Goal: Transaction & Acquisition: Purchase product/service

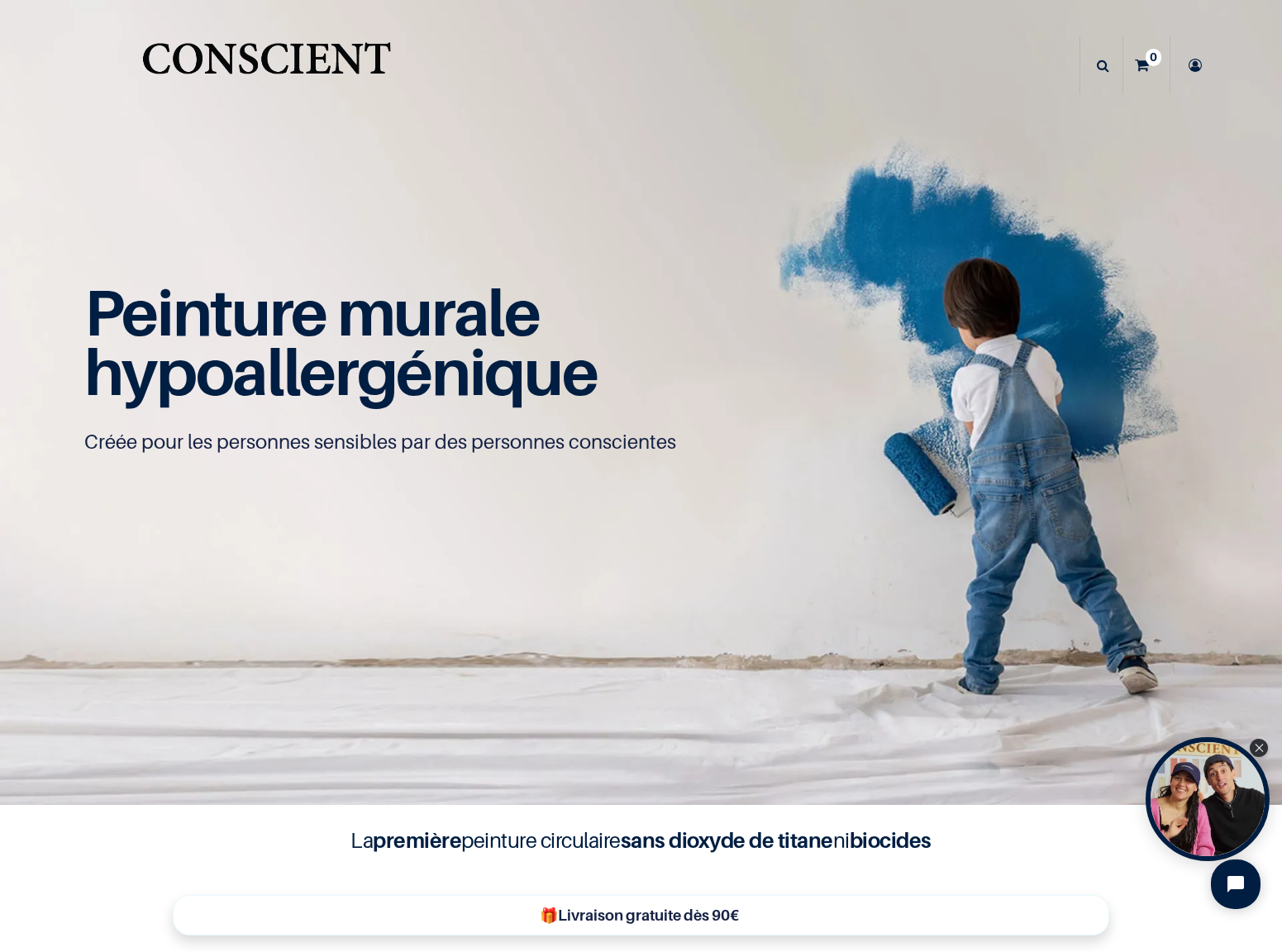
scroll to position [1, 0]
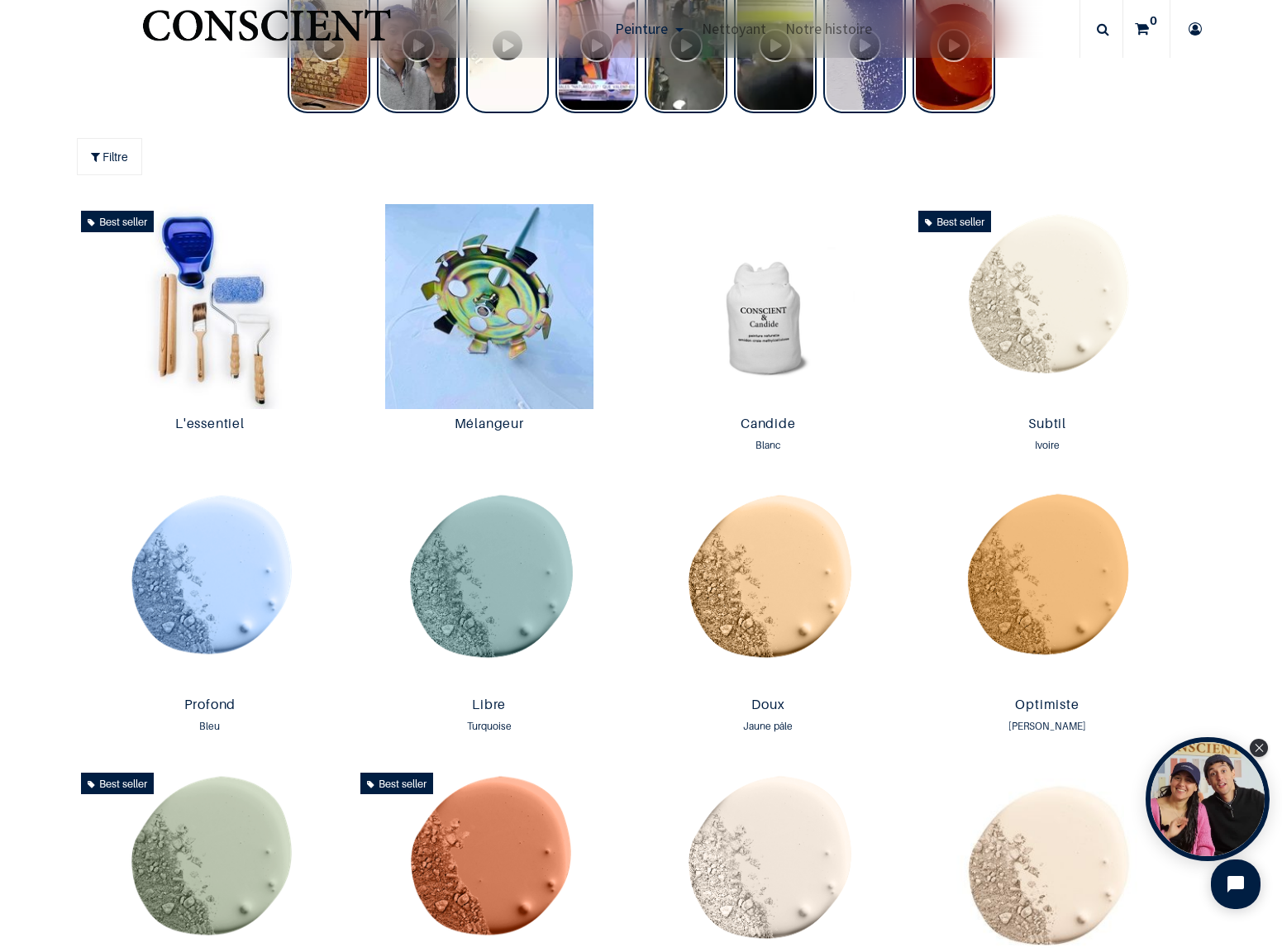
scroll to position [1020, 0]
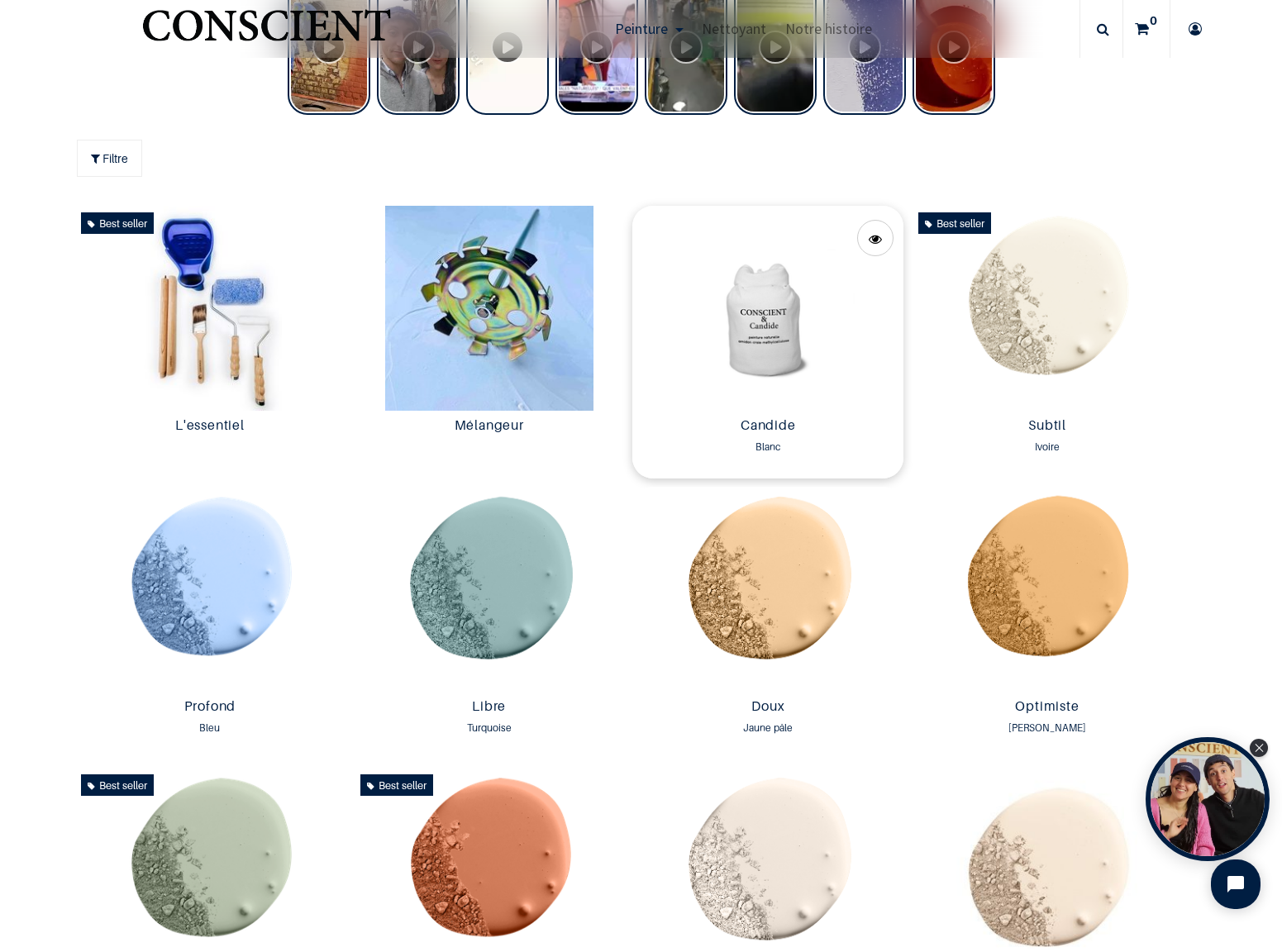
click at [740, 341] on img at bounding box center [768, 309] width 271 height 205
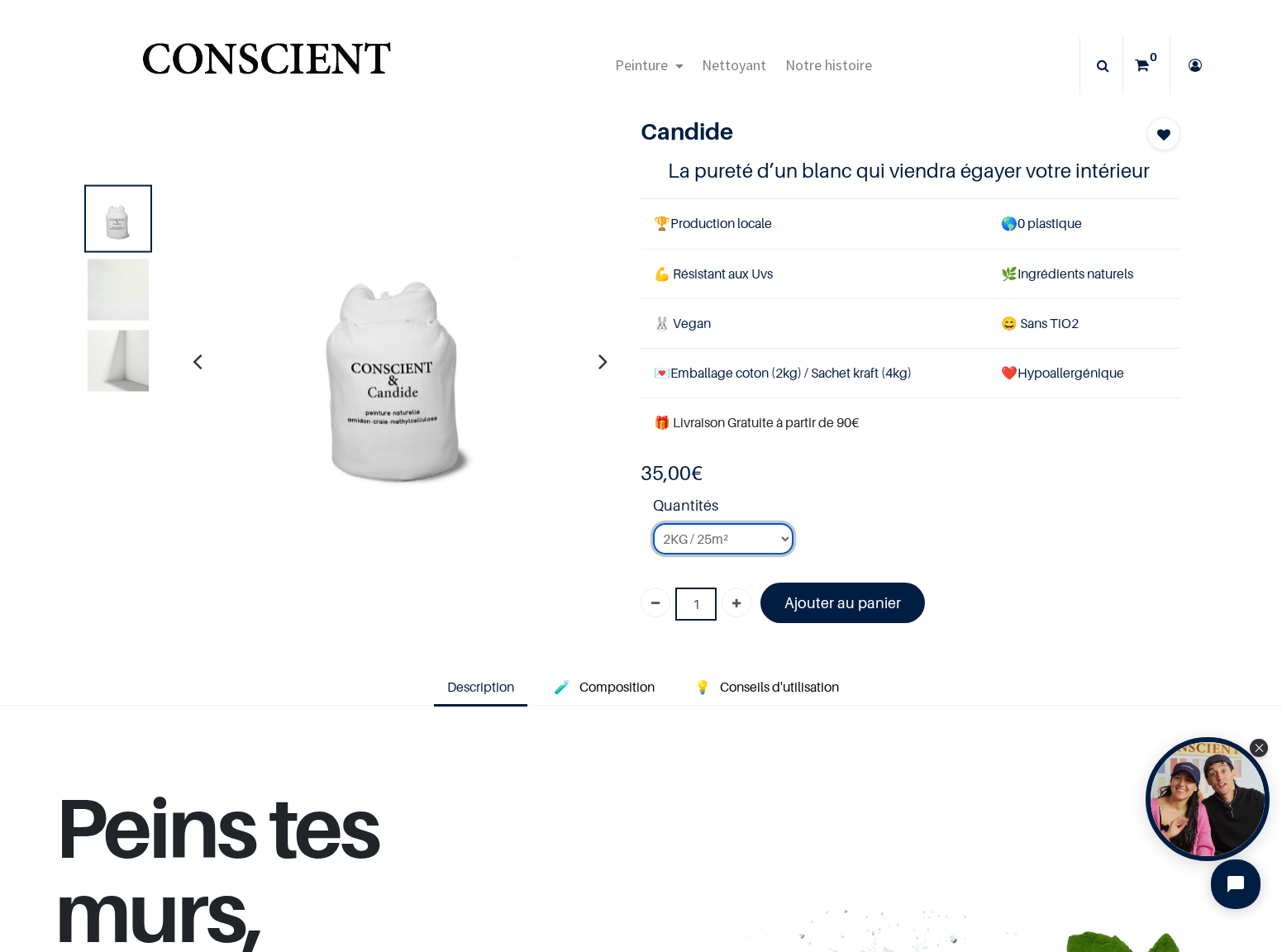
click at [754, 538] on select "2KG / 25m² 4KG / 50m² 8KG / 100m² Testeur" at bounding box center [723, 539] width 141 height 32
select select "3"
click at [653, 523] on select "2KG / 25m² 4KG / 50m² 8KG / 100m² Testeur" at bounding box center [723, 539] width 141 height 32
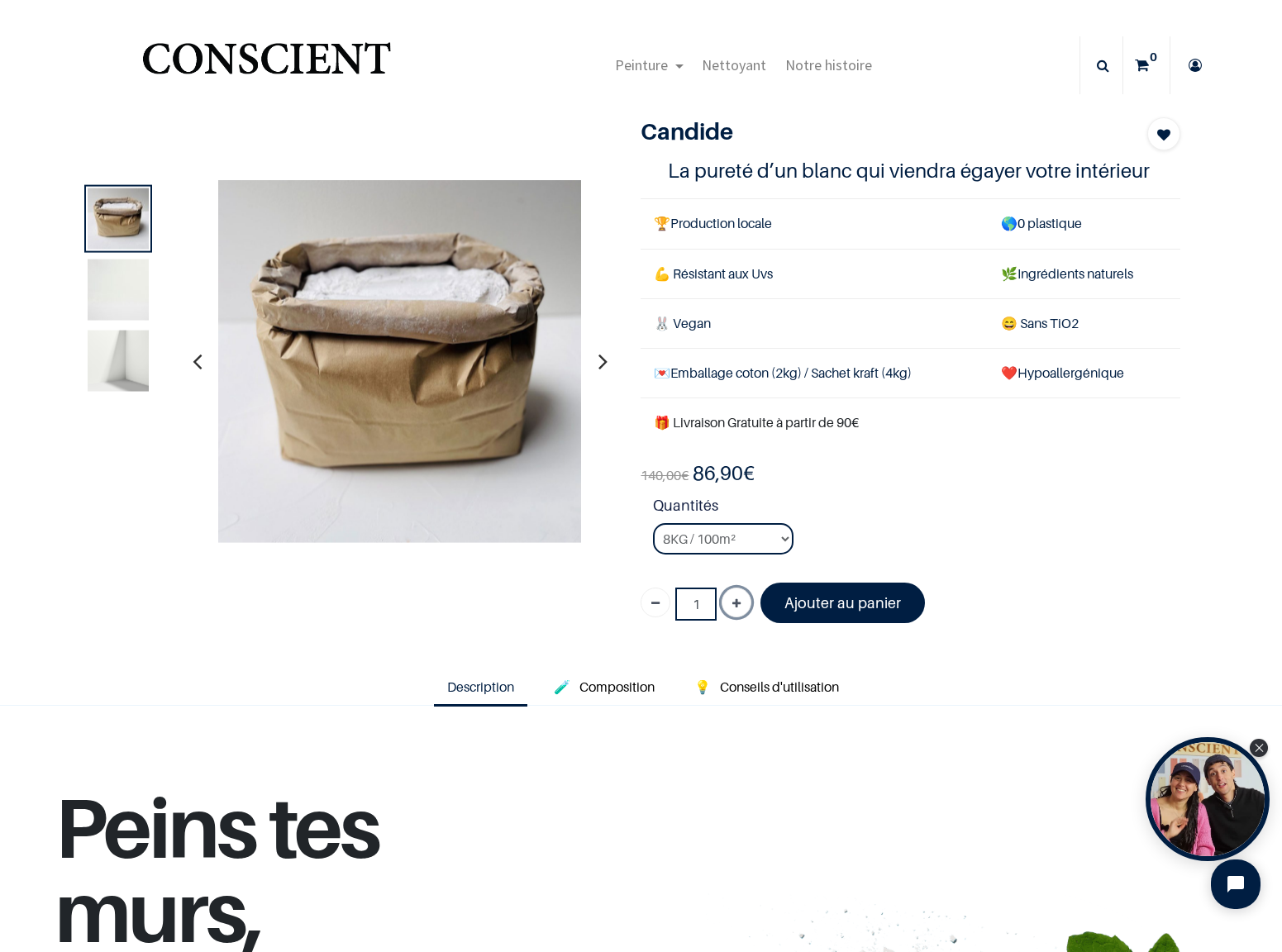
click at [734, 600] on icon "Ajouter" at bounding box center [736, 604] width 8 height 30
type input "2"
click at [830, 603] on font "Ajouter au panier" at bounding box center [843, 602] width 116 height 17
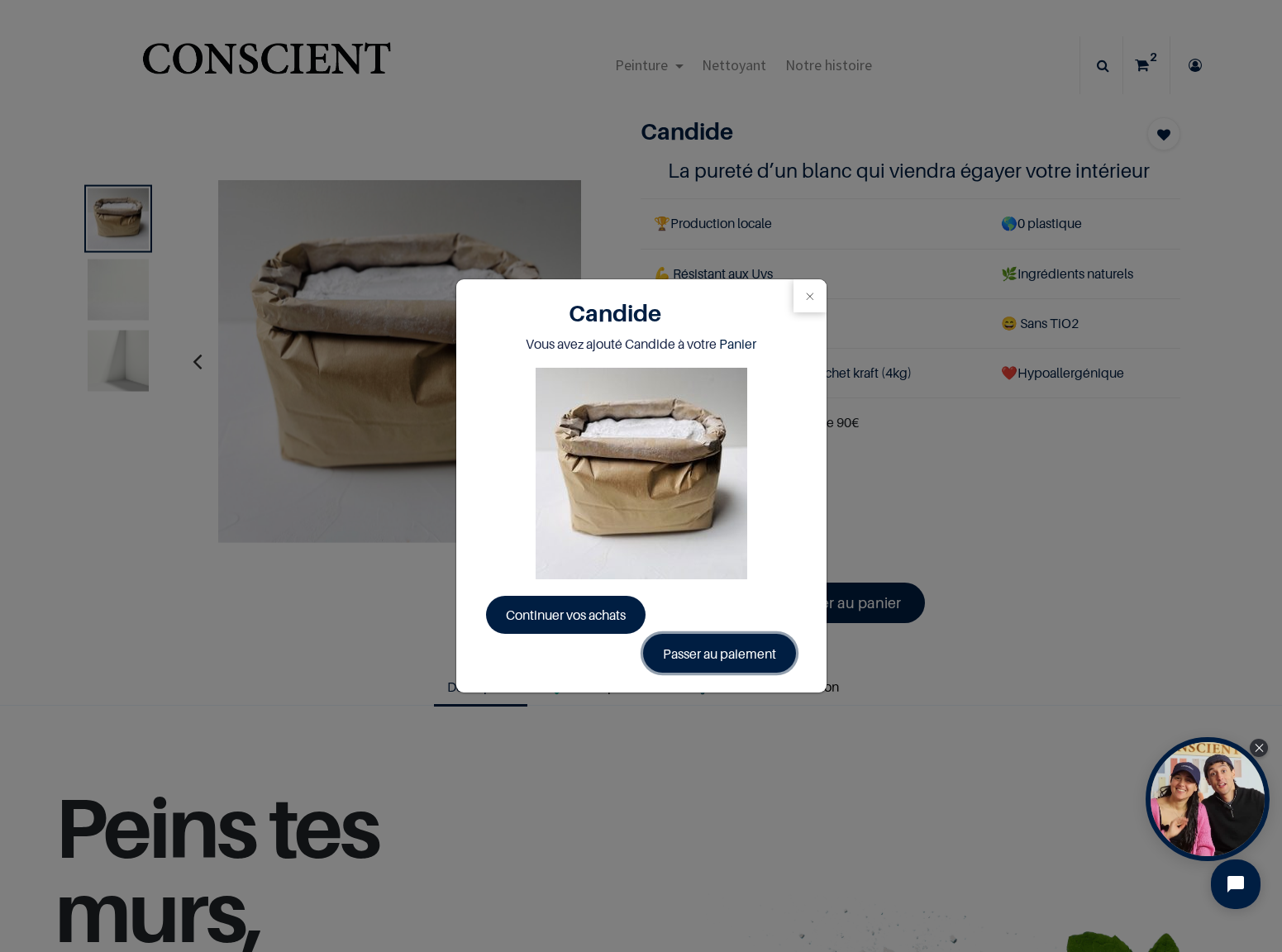
click at [711, 645] on link "Passer au paiement" at bounding box center [720, 653] width 153 height 38
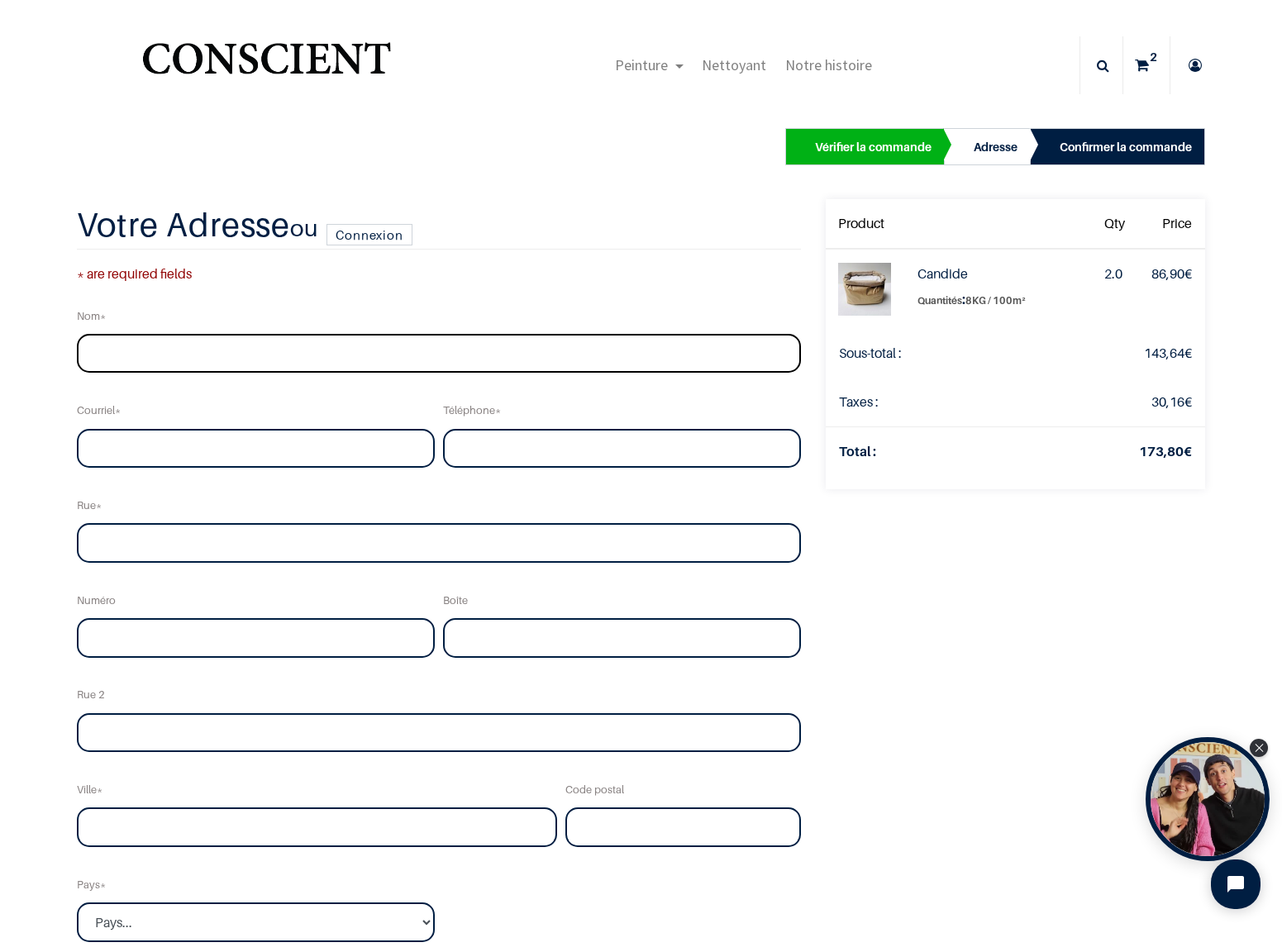
click at [181, 346] on input "text" at bounding box center [440, 354] width 725 height 40
type input "cesano"
type input "matt.cesano@gmail.com"
click at [515, 453] on input "tel" at bounding box center [622, 449] width 358 height 40
type input "0625576712"
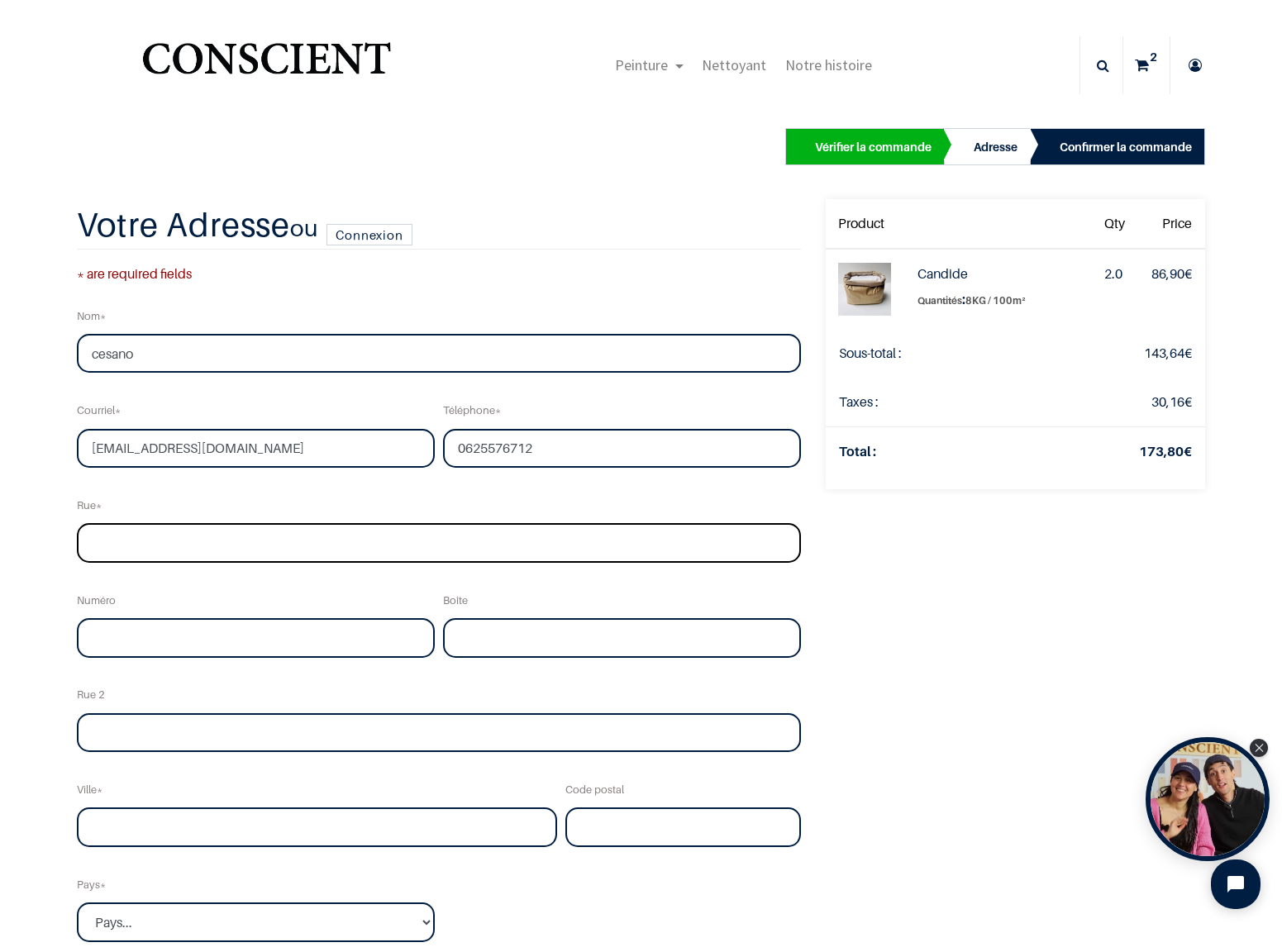
click at [301, 562] on input "text" at bounding box center [440, 543] width 725 height 40
type input "30 chemin de l'oeillet"
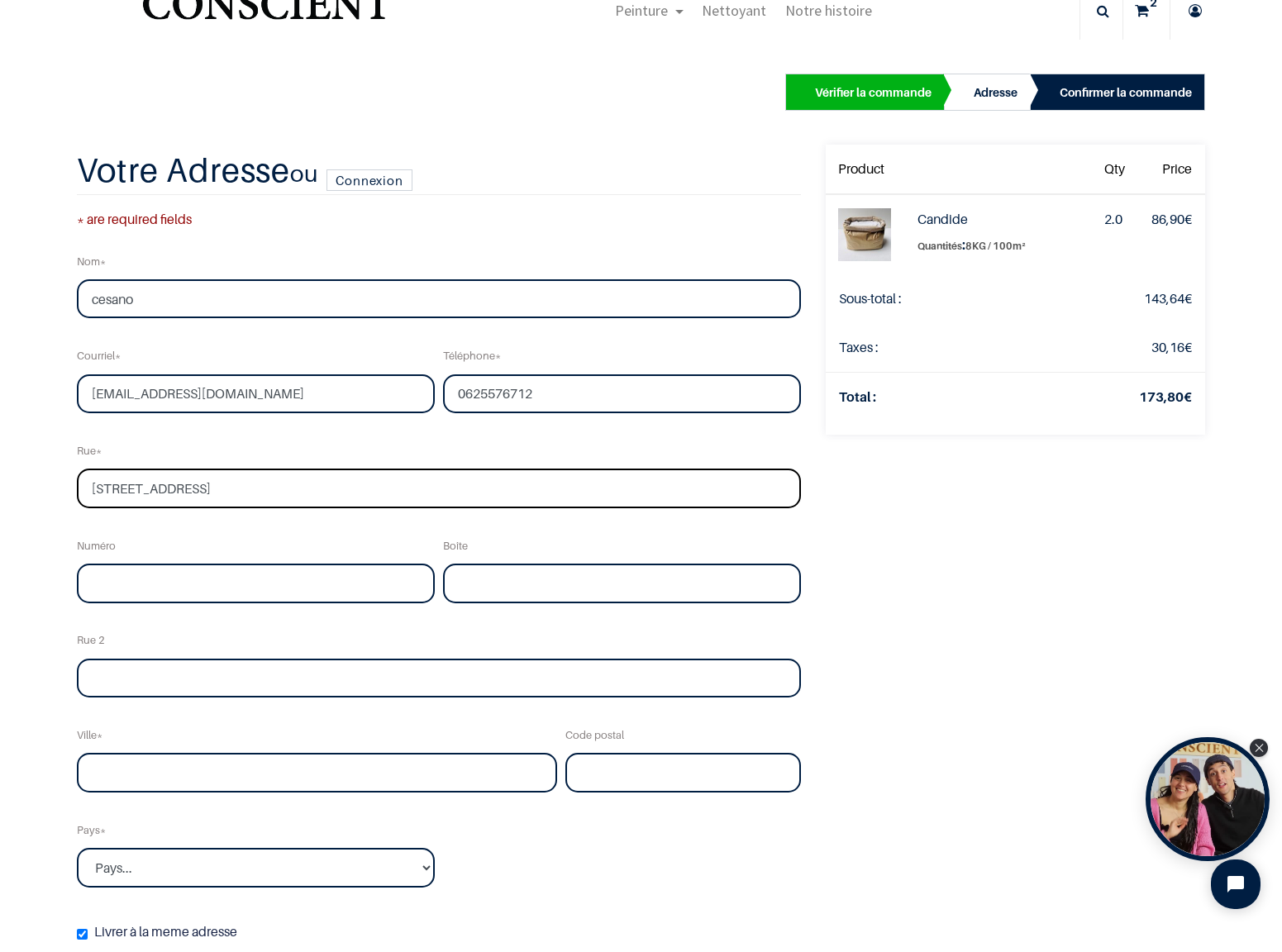
scroll to position [57, 0]
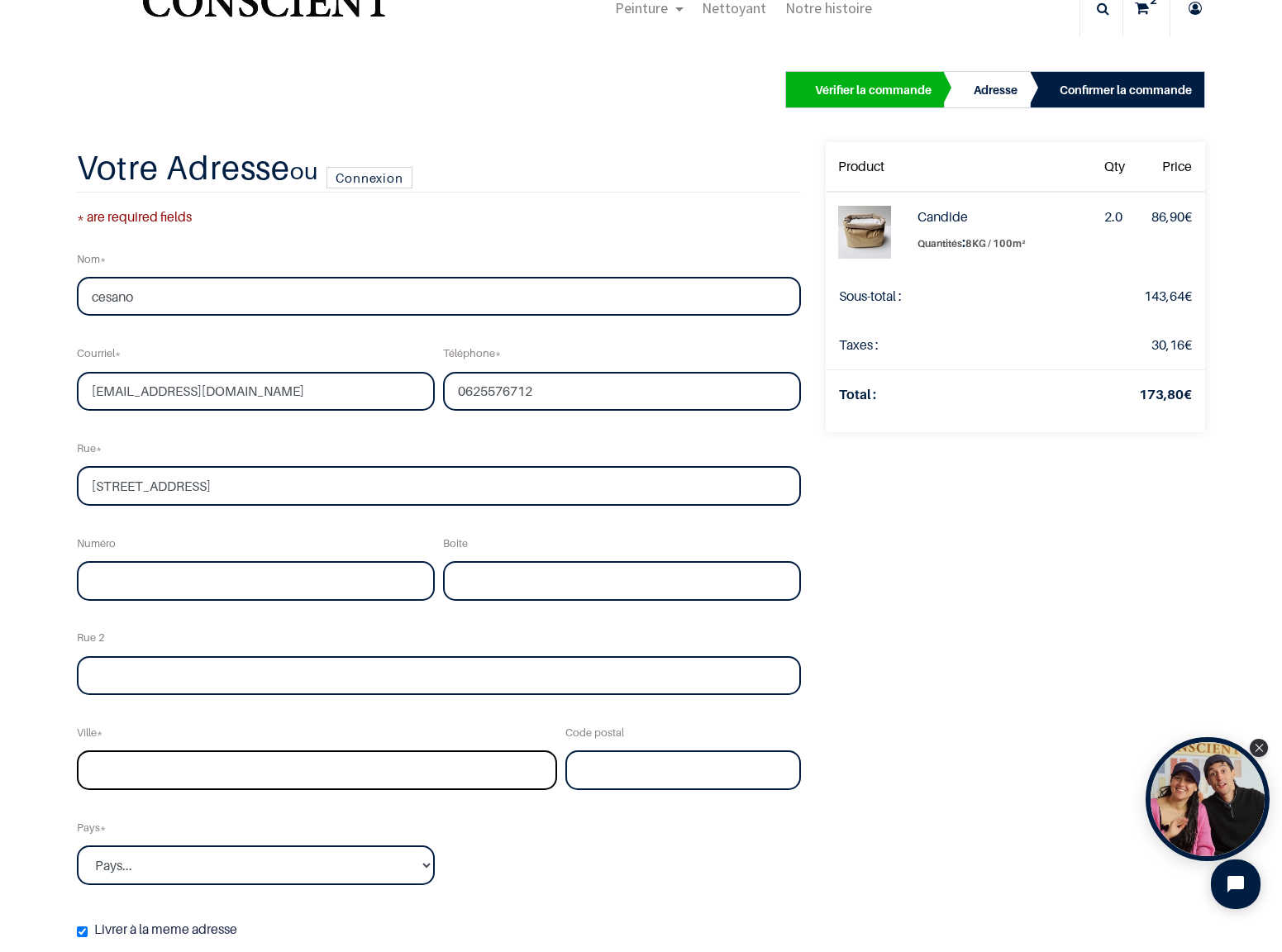
click at [255, 774] on input "text" at bounding box center [317, 770] width 481 height 40
drag, startPoint x: 184, startPoint y: 773, endPoint x: -2, endPoint y: 736, distance: 189.6
click at [0, 736] on html "True Peinture Shop new 0" at bounding box center [641, 476] width 1282 height 952
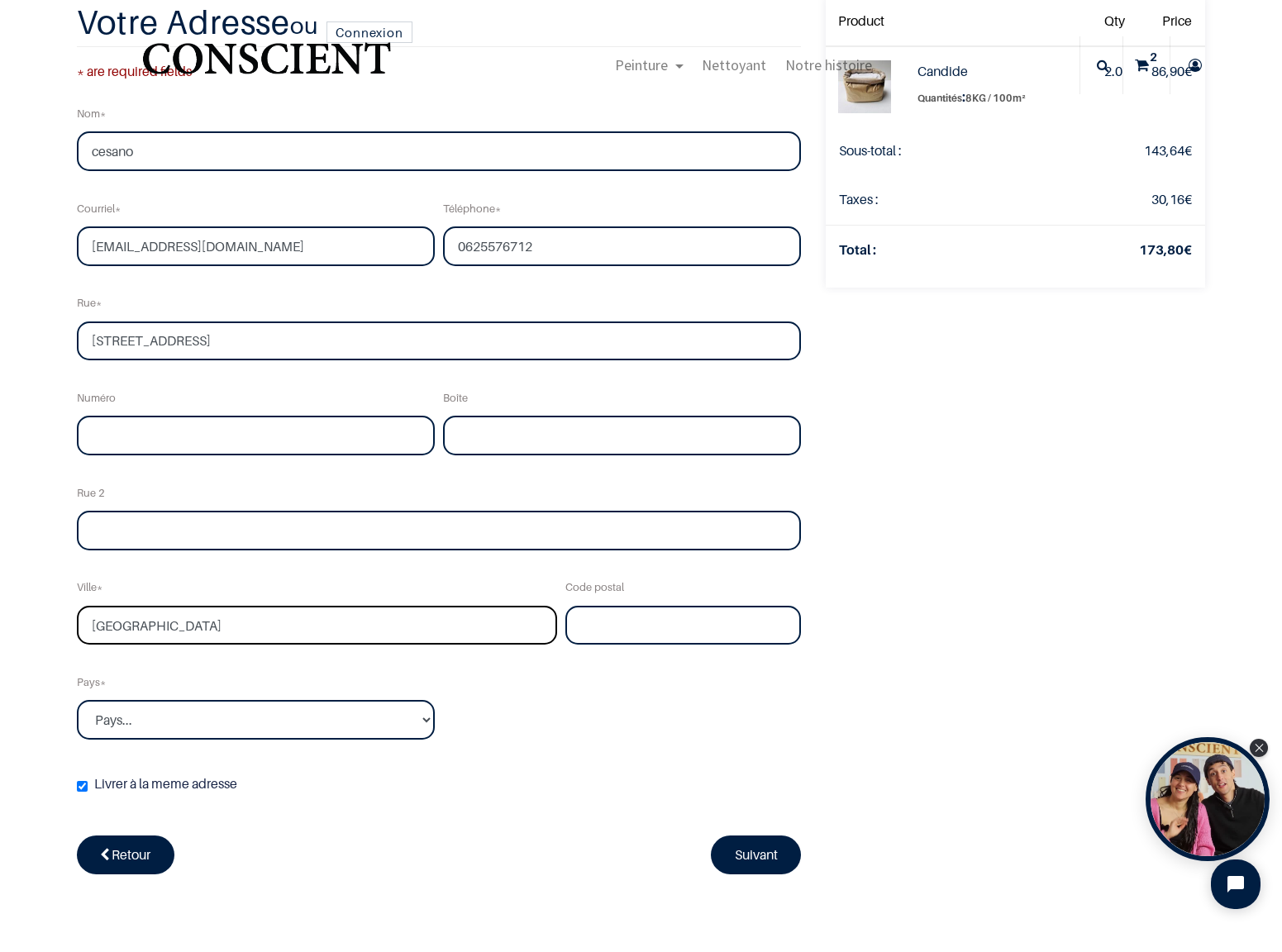
scroll to position [84, 0]
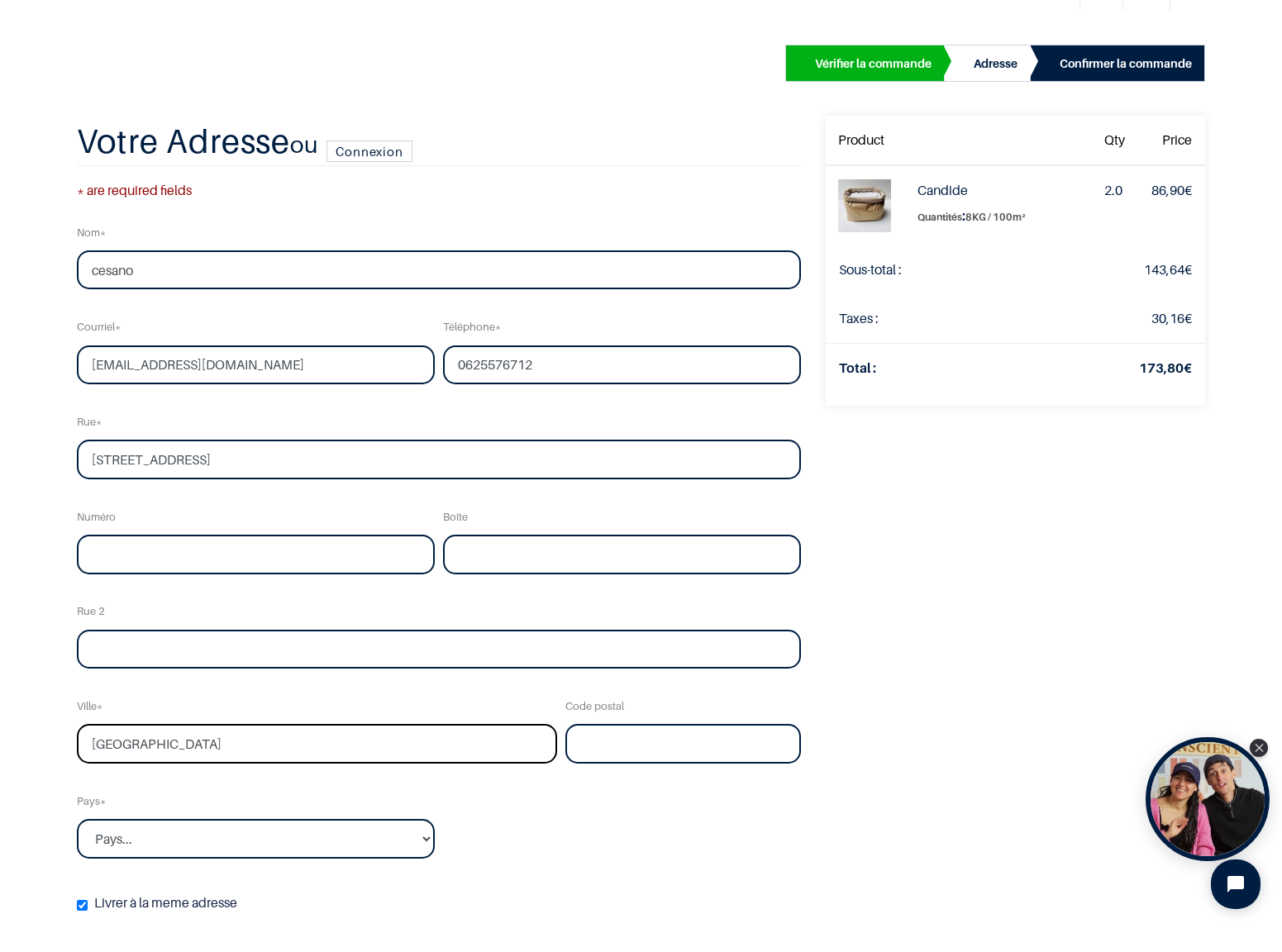
type input "besançon"
drag, startPoint x: 235, startPoint y: 459, endPoint x: 1, endPoint y: 450, distance: 234.2
click at [1, 450] on div "Vérifier la commande Adresse Confirmer la commande Qty" at bounding box center [641, 540] width 1282 height 1053
type input "4 route de la marne"
drag, startPoint x: 170, startPoint y: 749, endPoint x: 27, endPoint y: 743, distance: 143.1
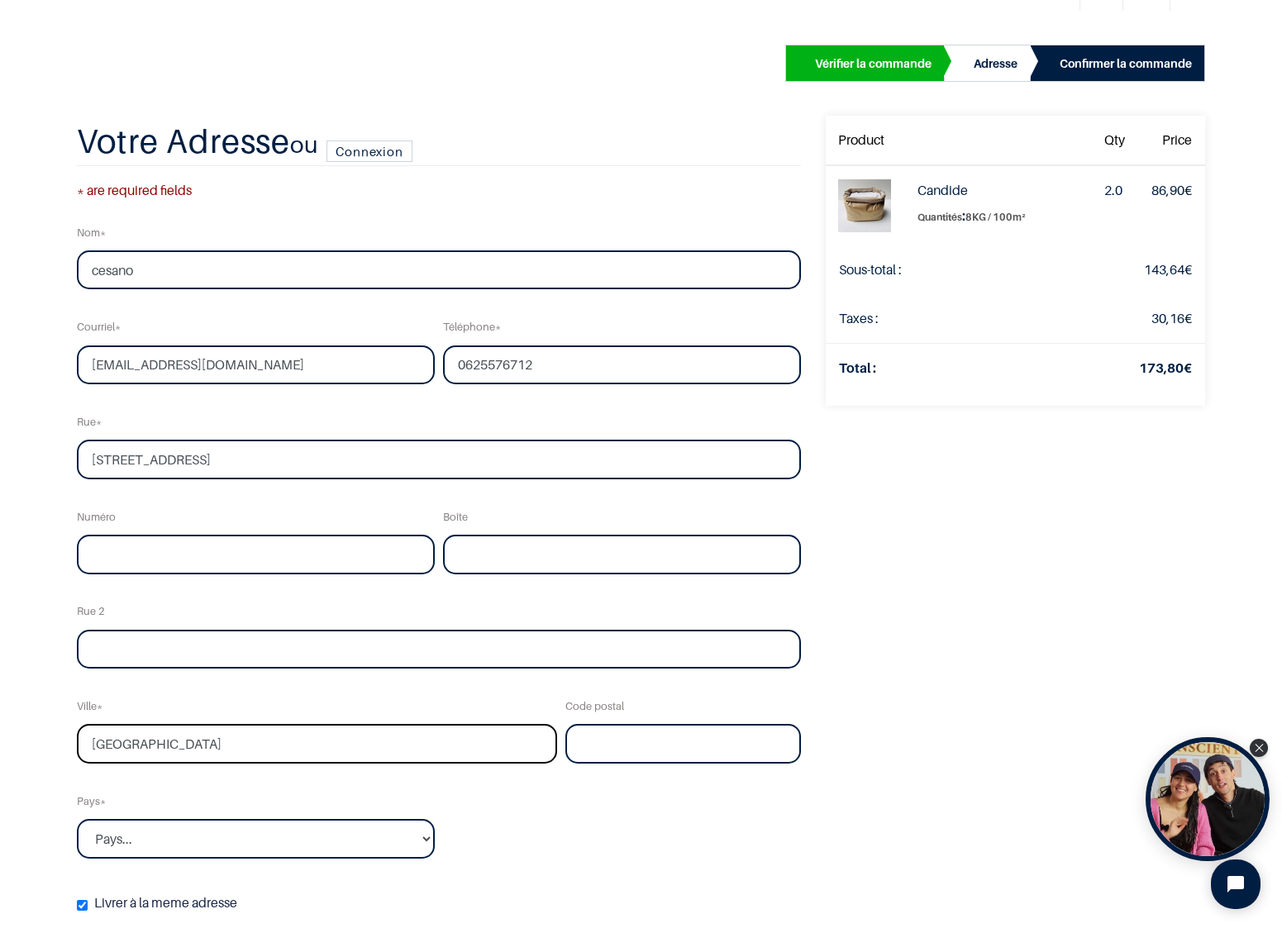
click at [27, 743] on div "Vérifier la commande Adresse Confirmer la commande Qty" at bounding box center [641, 540] width 1282 height 1053
type input "grandfontaine"
click at [659, 750] on input "text" at bounding box center [683, 744] width 236 height 40
type input "25320"
click at [314, 837] on select "Pays... Afghanistan Afrique du sud Albanie Algérie" at bounding box center [256, 839] width 358 height 40
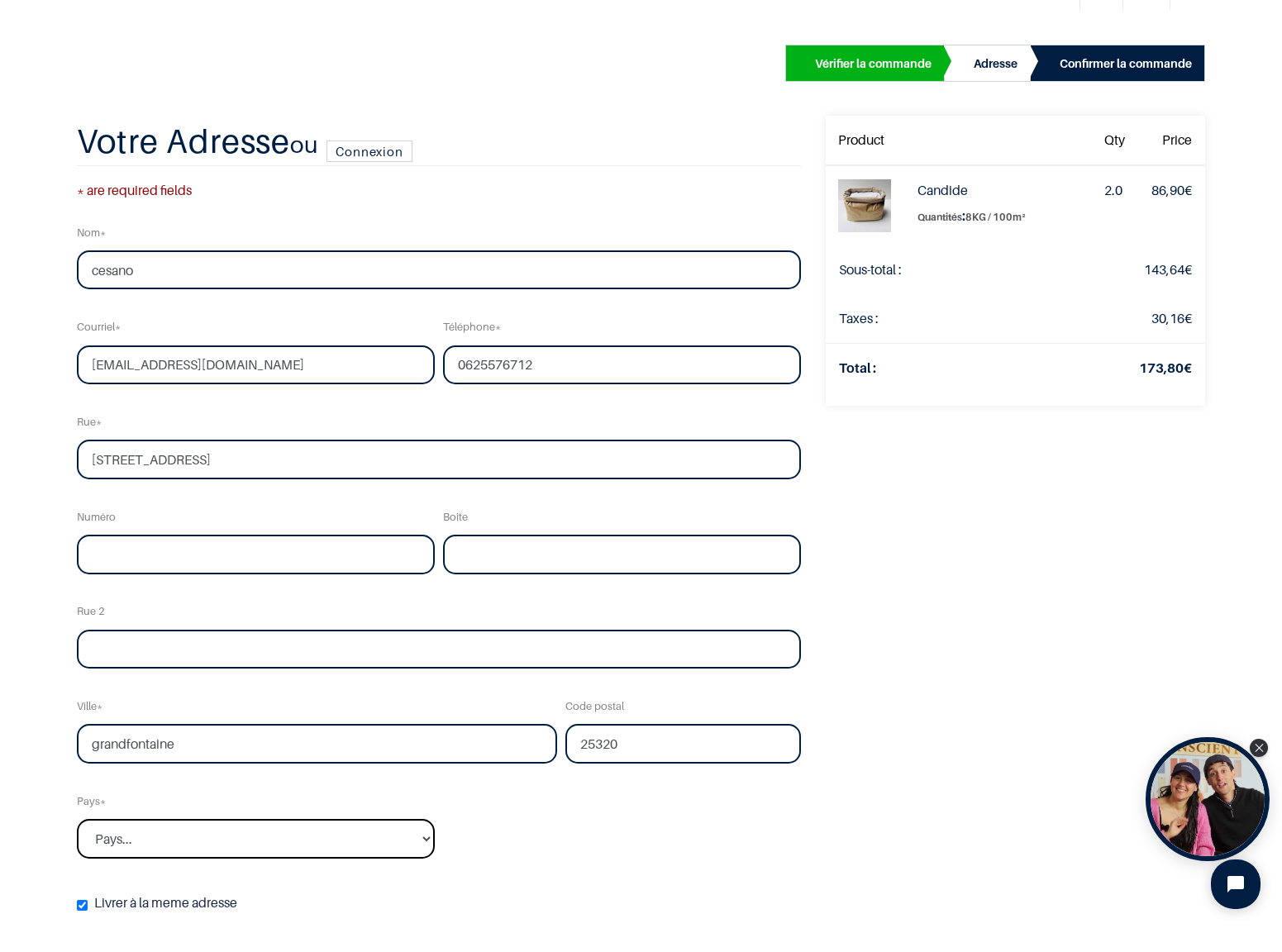
select select "75"
click at [77, 819] on select "Pays... Afghanistan Afrique du sud Albanie Algérie" at bounding box center [256, 839] width 358 height 40
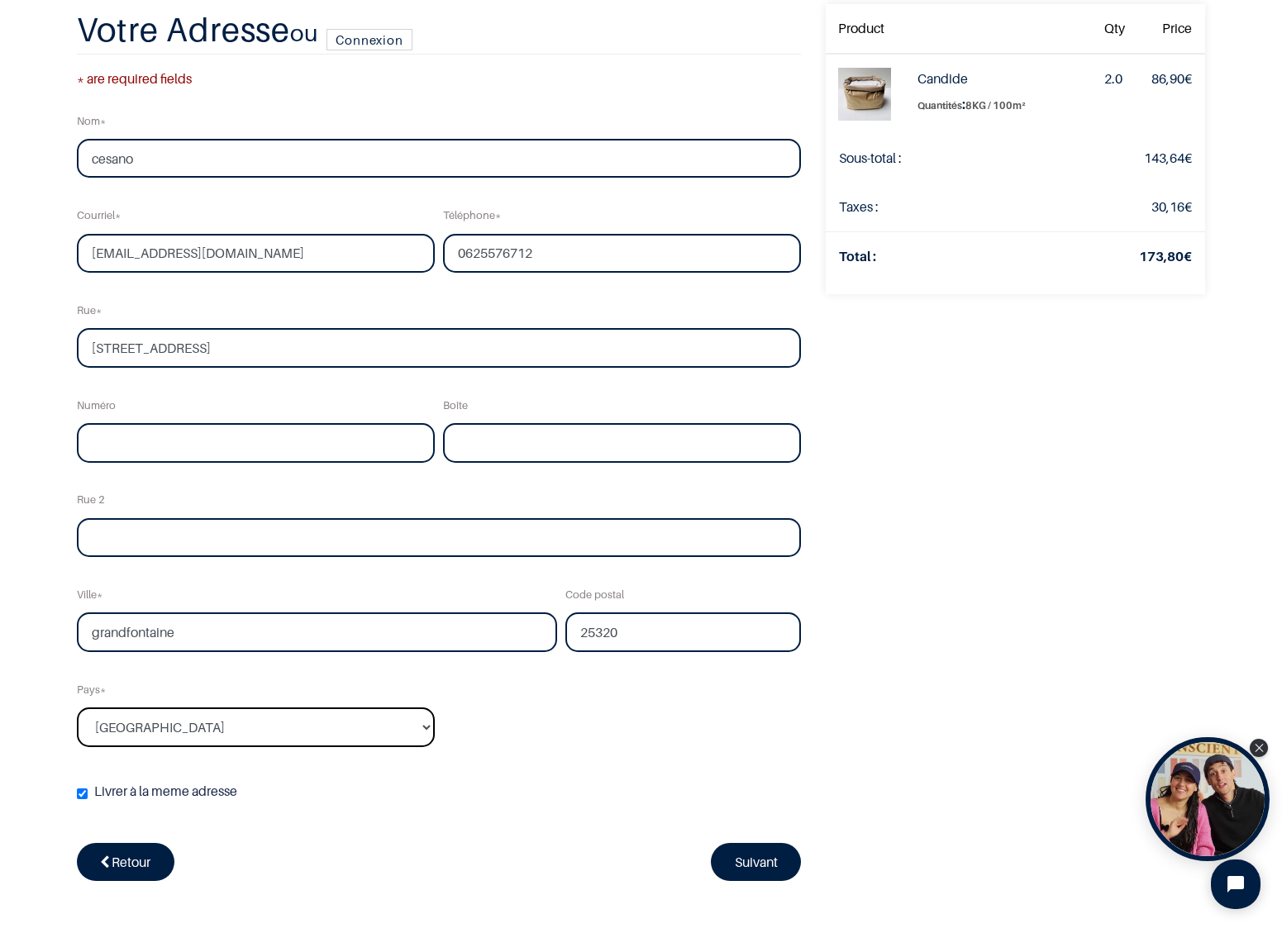
scroll to position [307, 0]
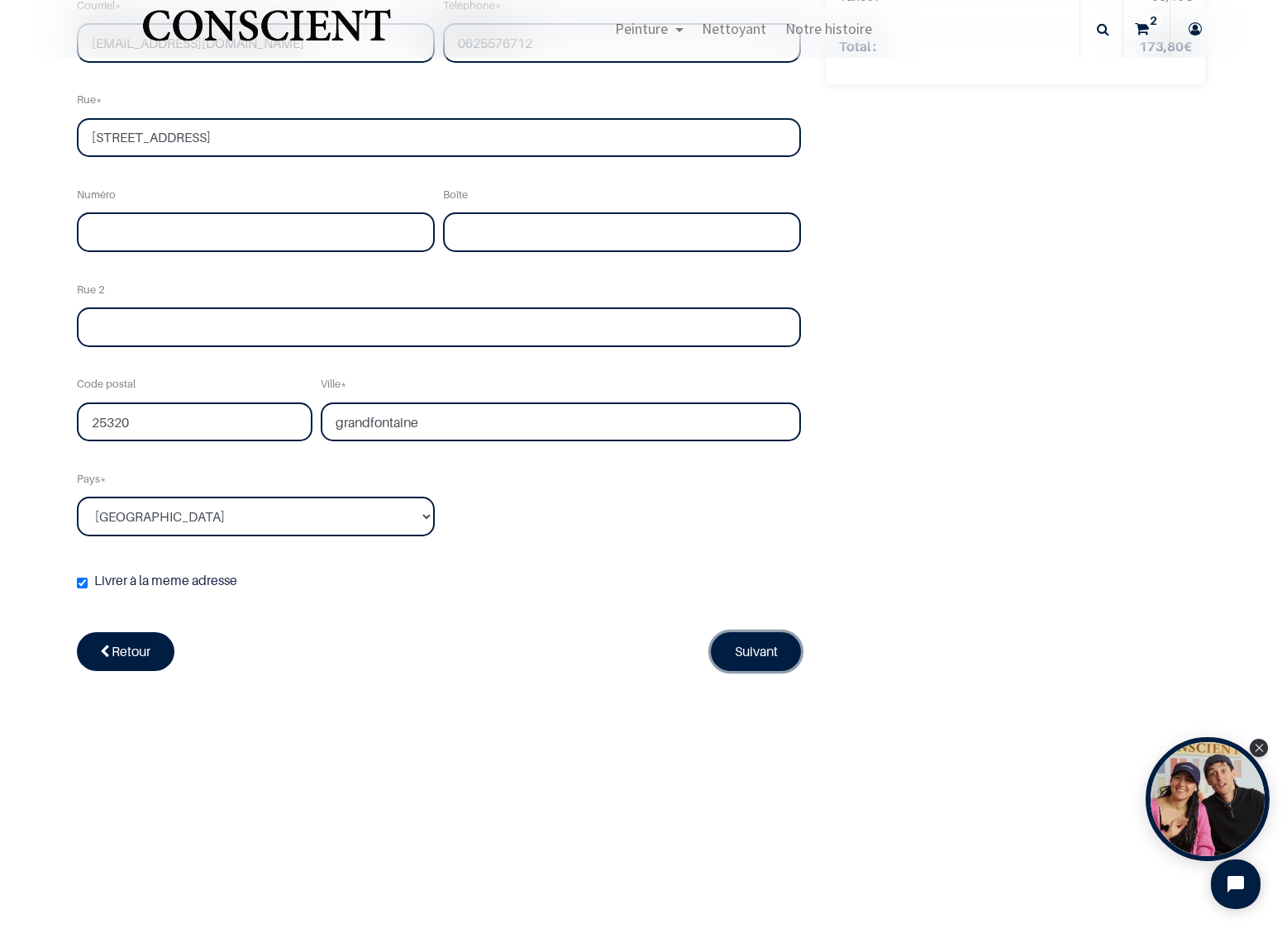
click at [755, 648] on link "Suivant" at bounding box center [757, 651] width 91 height 38
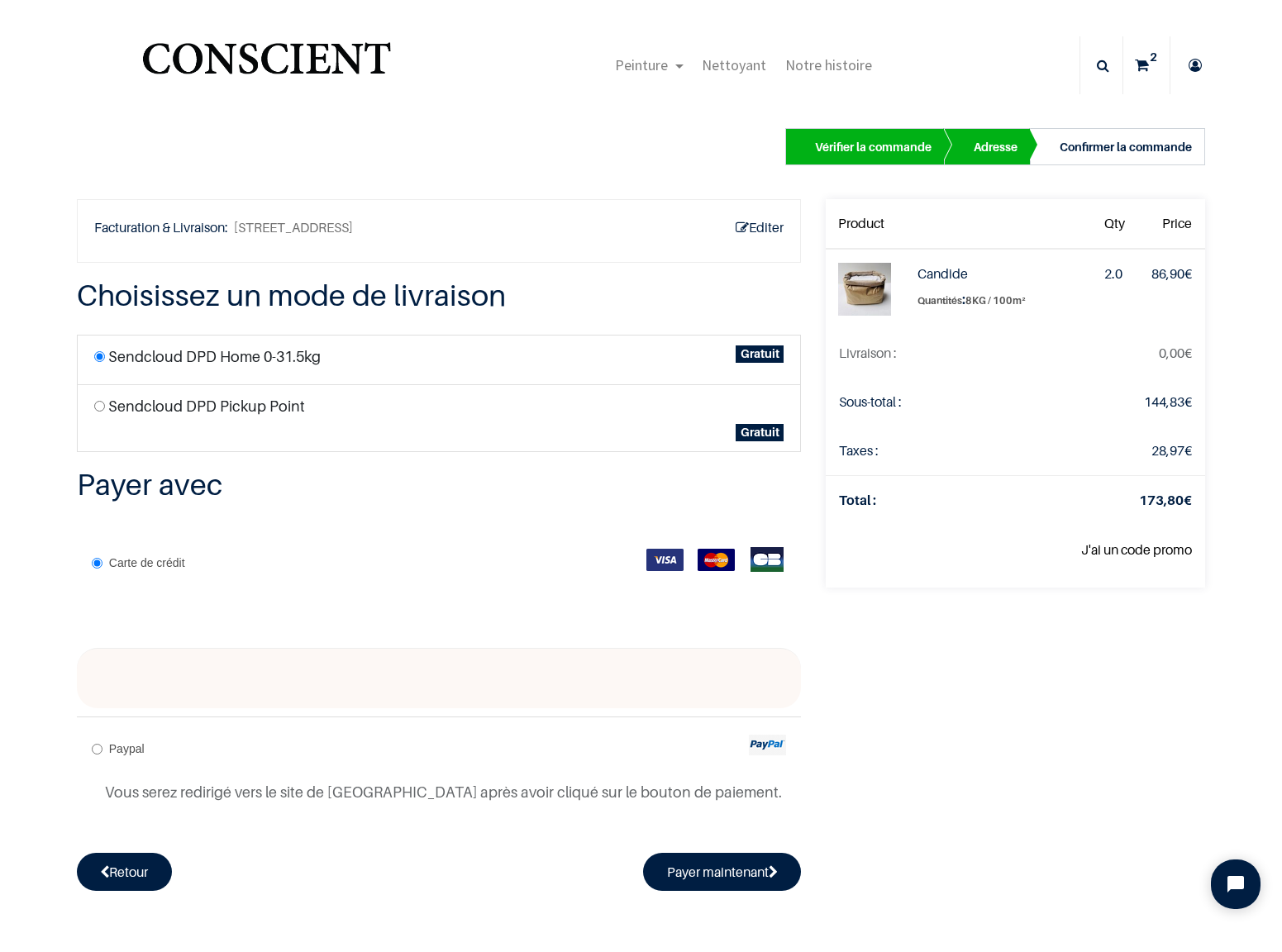
click at [137, 411] on label "Sendcloud DPD Pickup Point" at bounding box center [206, 406] width 197 height 23
radio input "true"
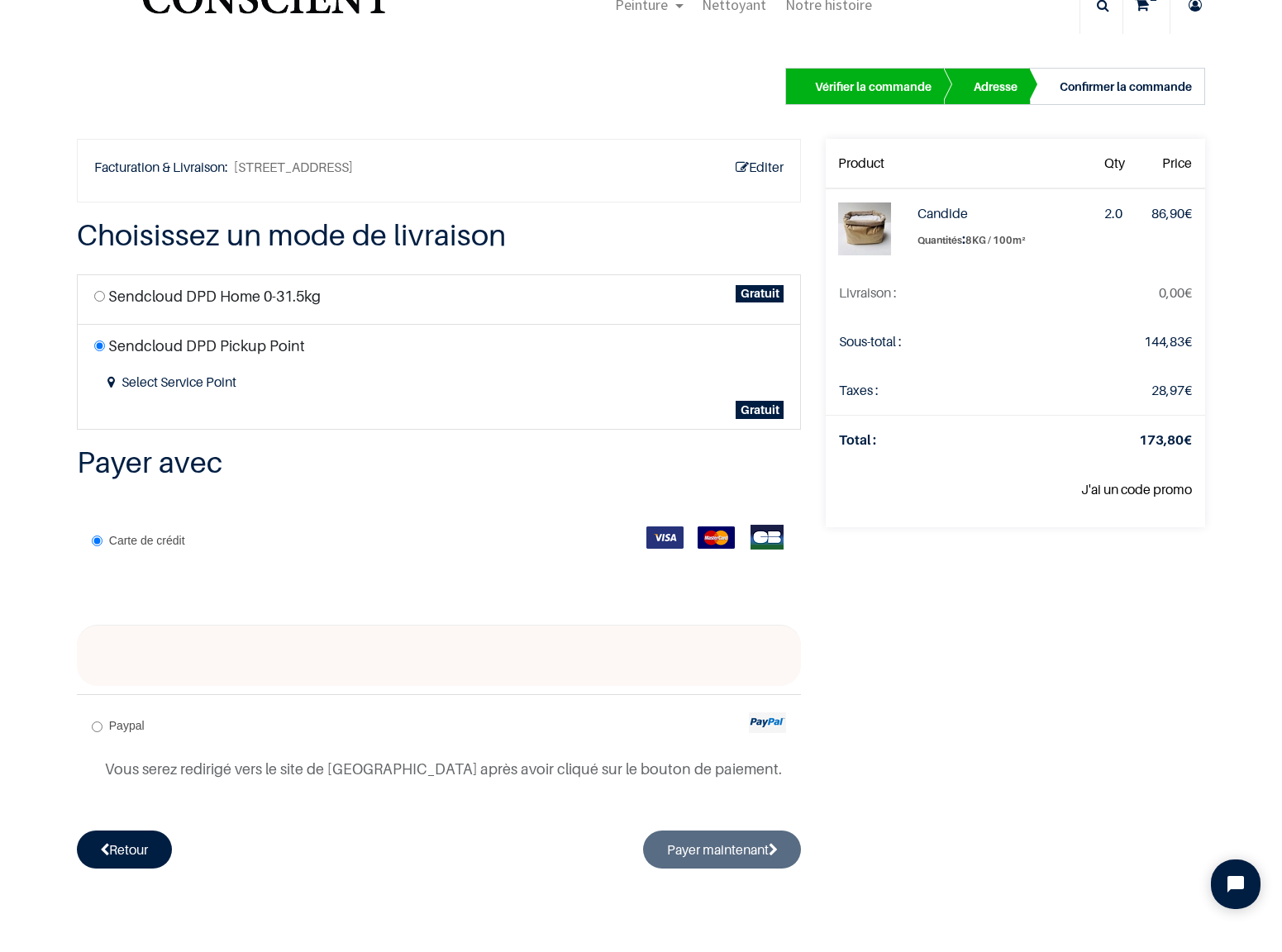
scroll to position [66, 0]
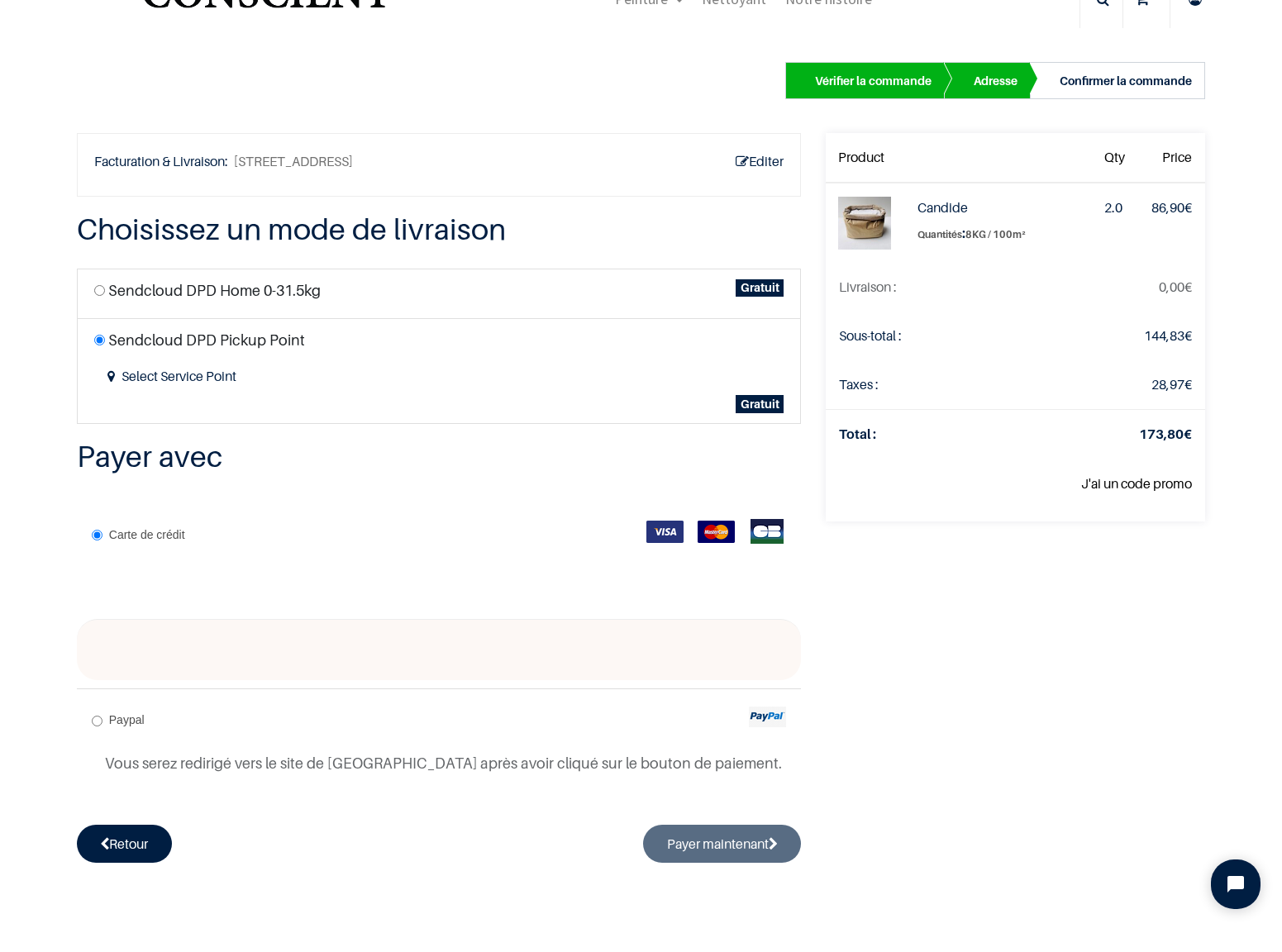
click at [188, 684] on div "Carte de crédit" at bounding box center [440, 650] width 725 height 309
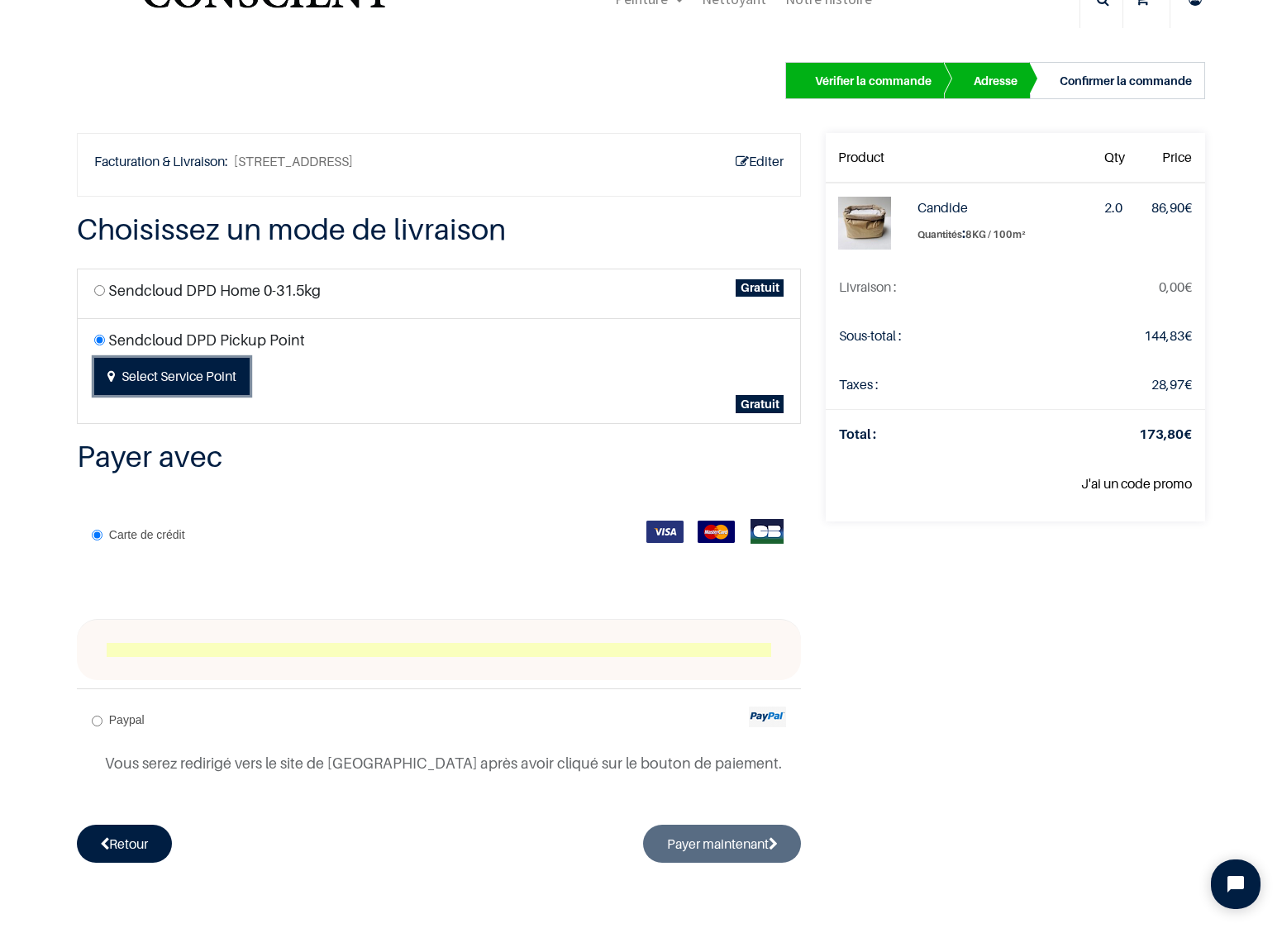
click at [178, 384] on button "Select Service Point" at bounding box center [172, 377] width 155 height 38
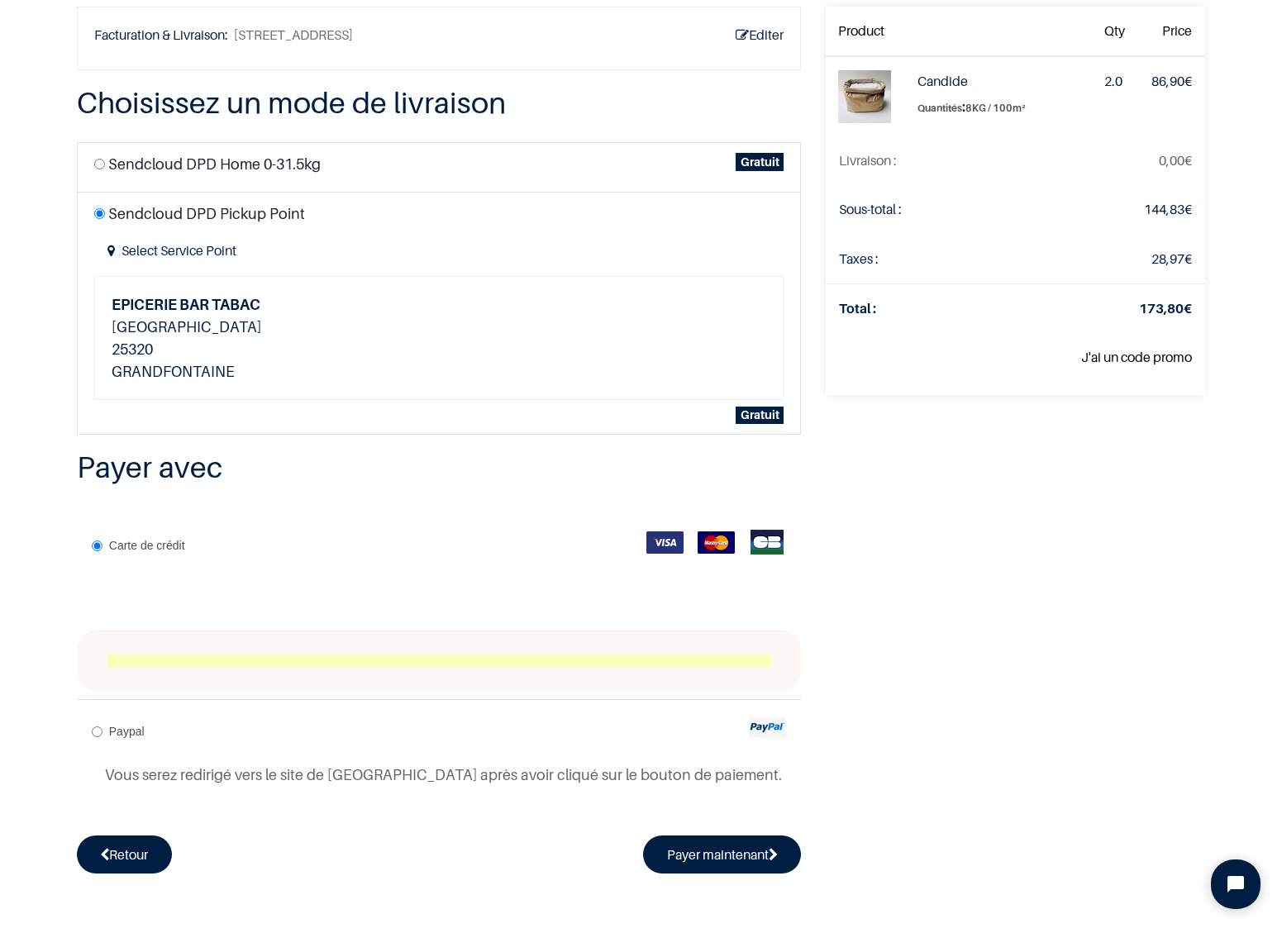
scroll to position [108, 0]
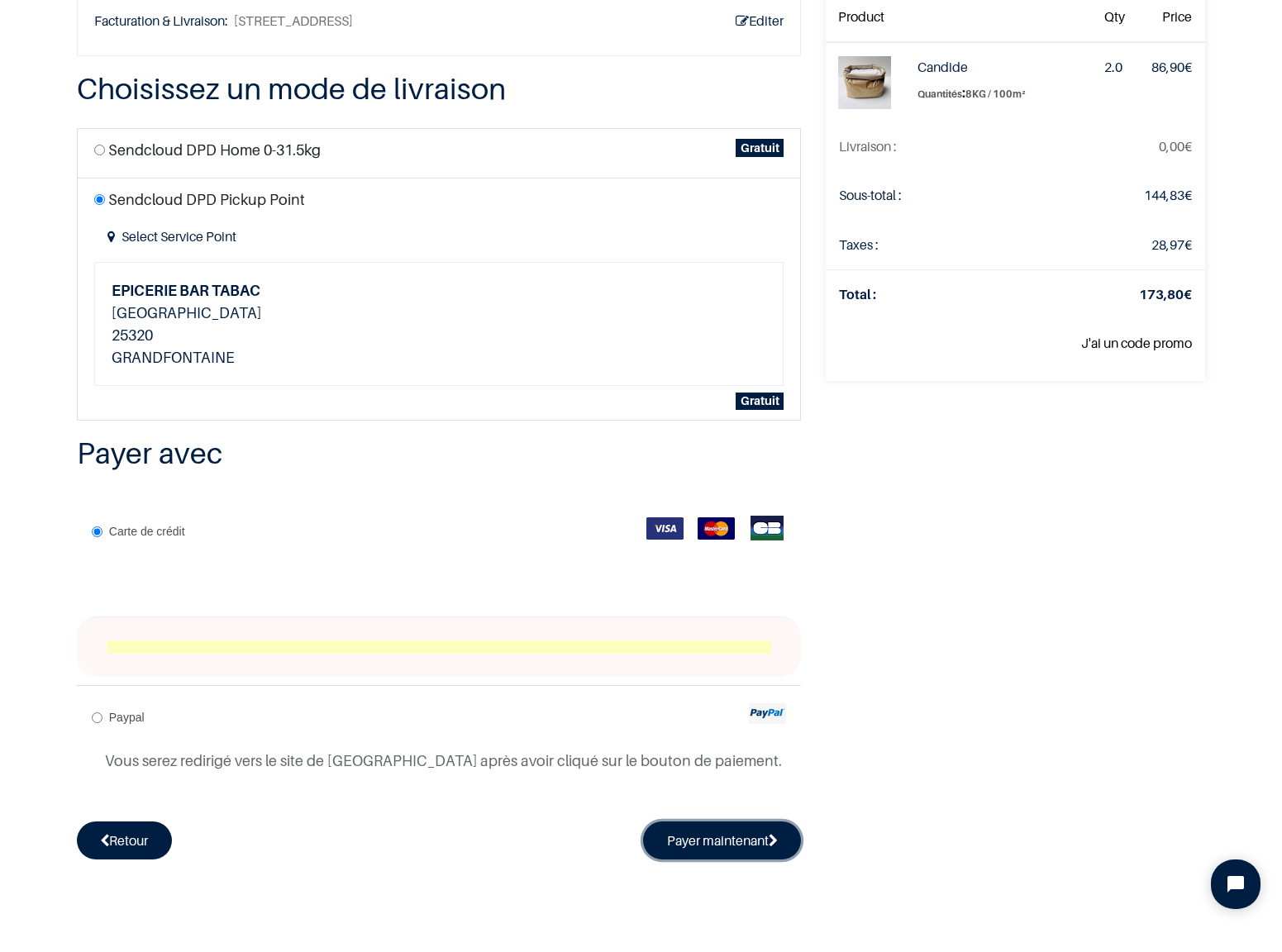
click at [725, 848] on button "Payer maintenant" at bounding box center [722, 840] width 159 height 38
radio input "true"
